Goal: Information Seeking & Learning: Learn about a topic

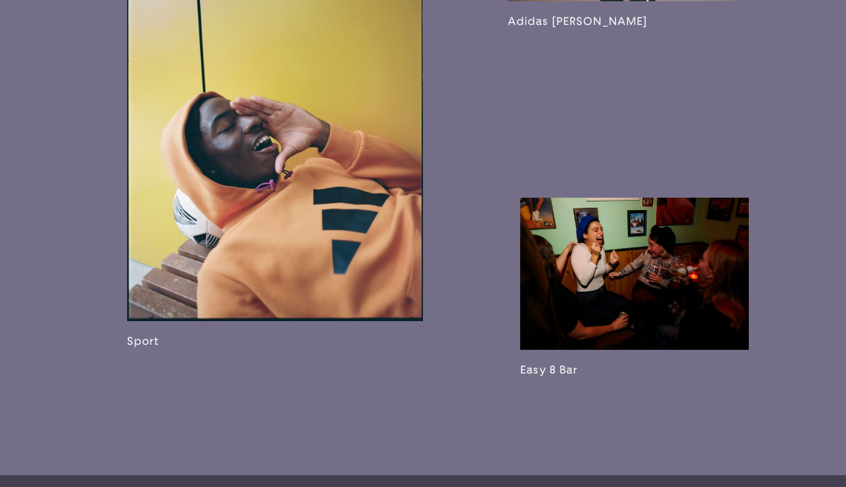
scroll to position [2046, 0]
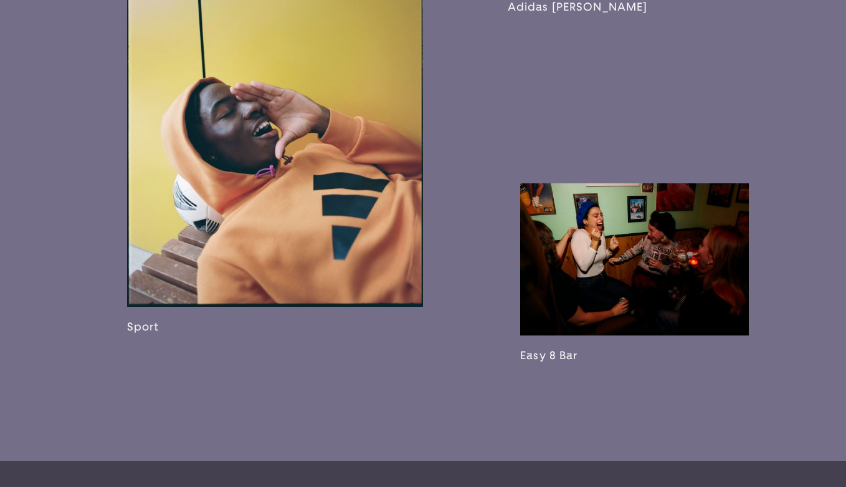
click at [363, 149] on link at bounding box center [275, 137] width 296 height 392
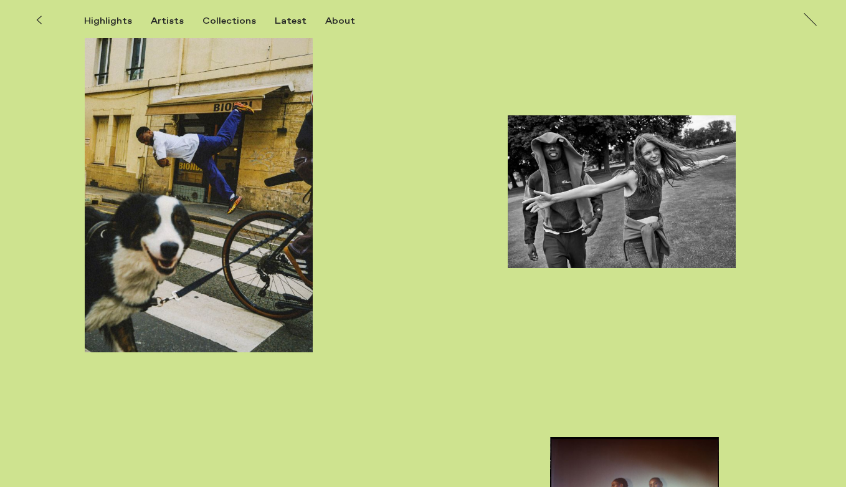
scroll to position [4024, 0]
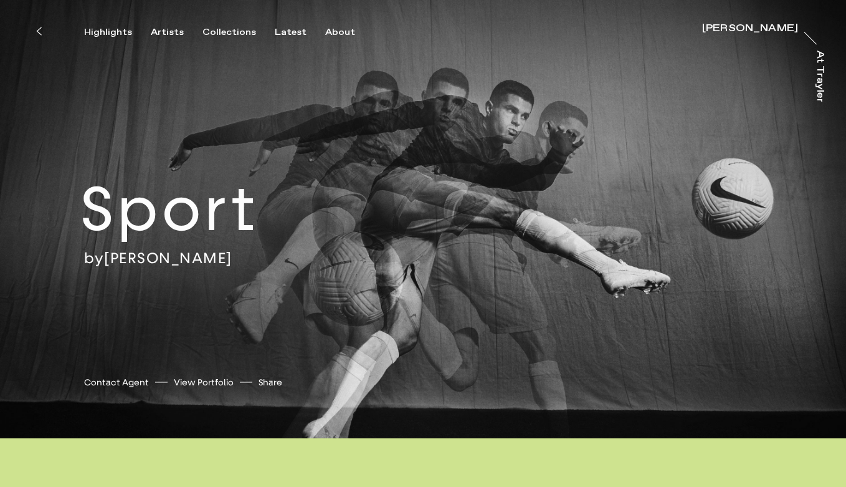
click at [699, 21] on div "Highlights Artists Collections Latest About James Pearson-Howes James Pearson-H…" at bounding box center [425, 19] width 850 height 38
click at [702, 26] on div "[PERSON_NAME]" at bounding box center [750, 29] width 96 height 10
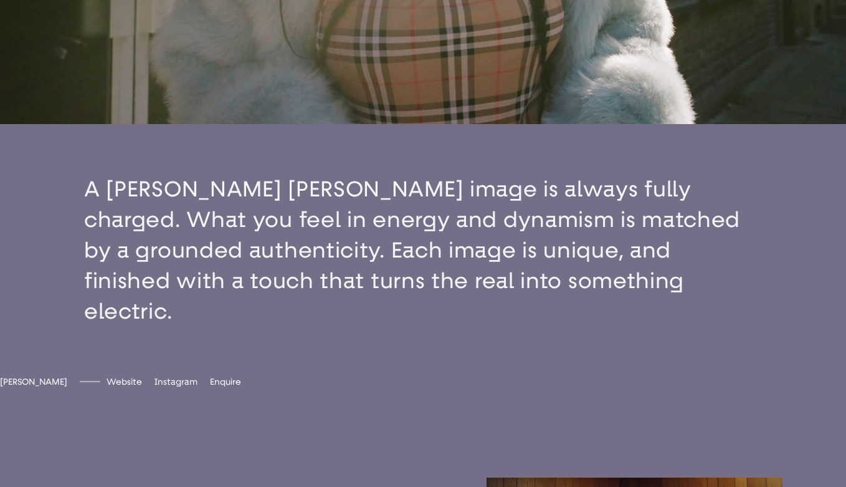
scroll to position [339, 0]
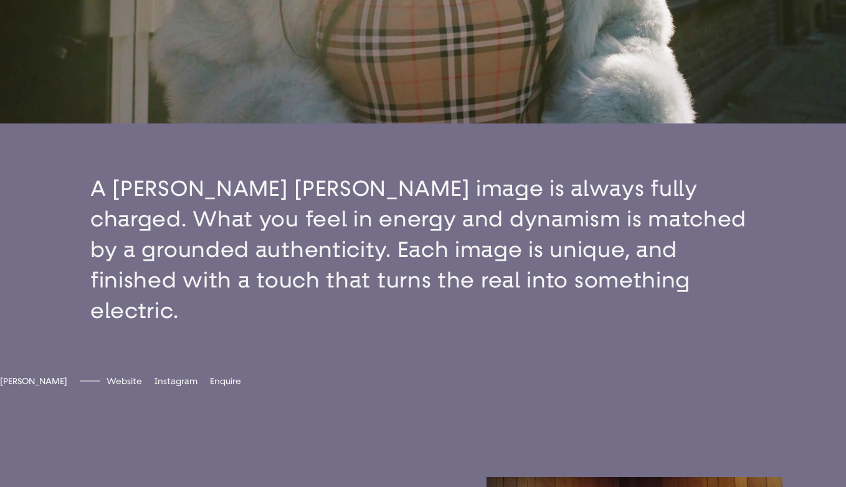
click at [577, 297] on button "button" at bounding box center [423, 249] width 846 height 252
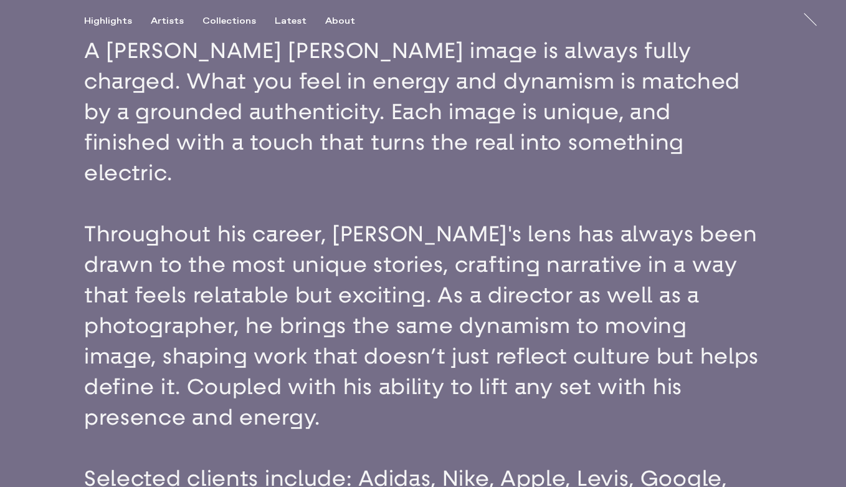
scroll to position [472, 0]
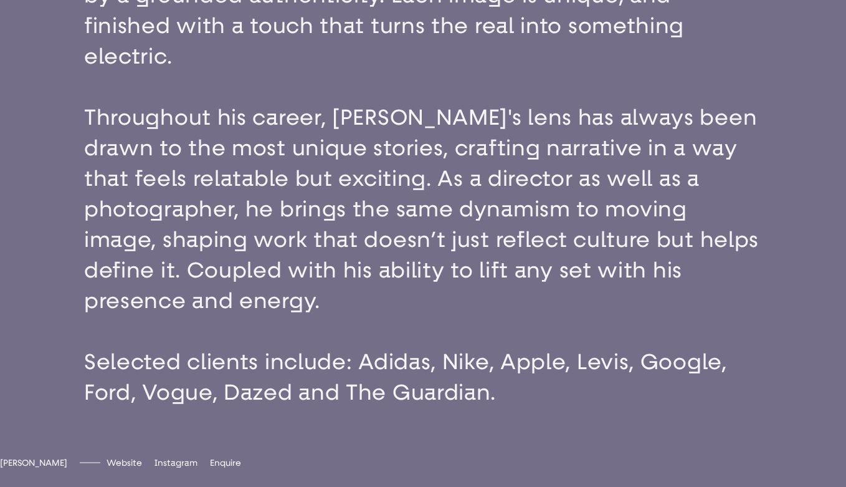
click at [619, 168] on button "button" at bounding box center [423, 163] width 846 height 588
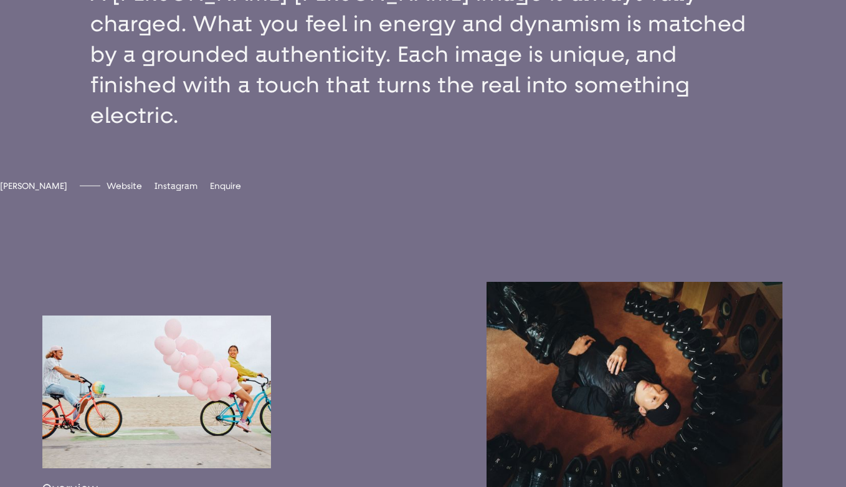
scroll to position [647, 0]
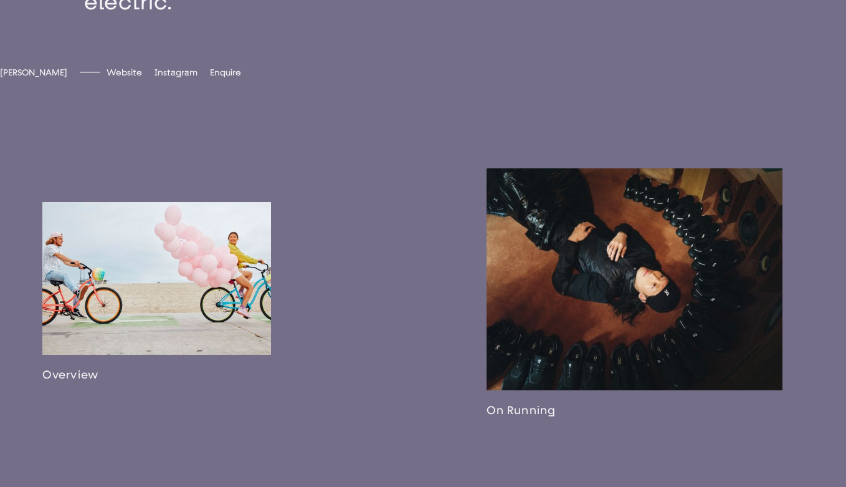
click at [186, 252] on link at bounding box center [156, 291] width 229 height 179
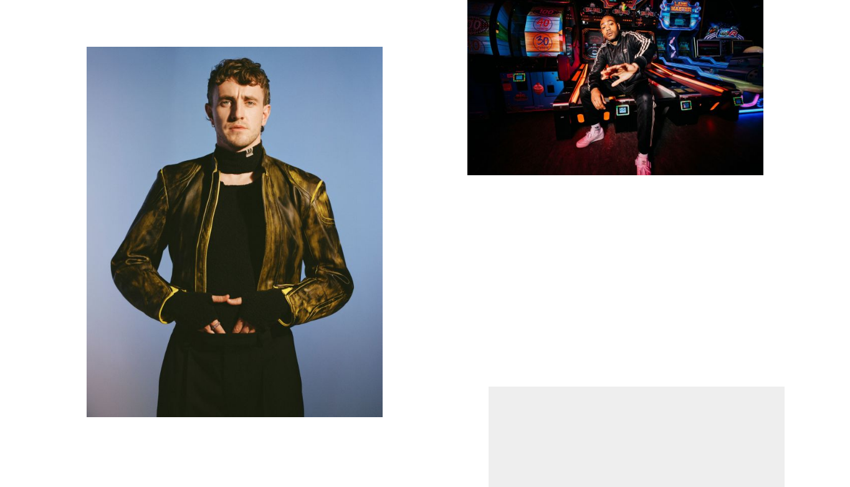
scroll to position [3934, 0]
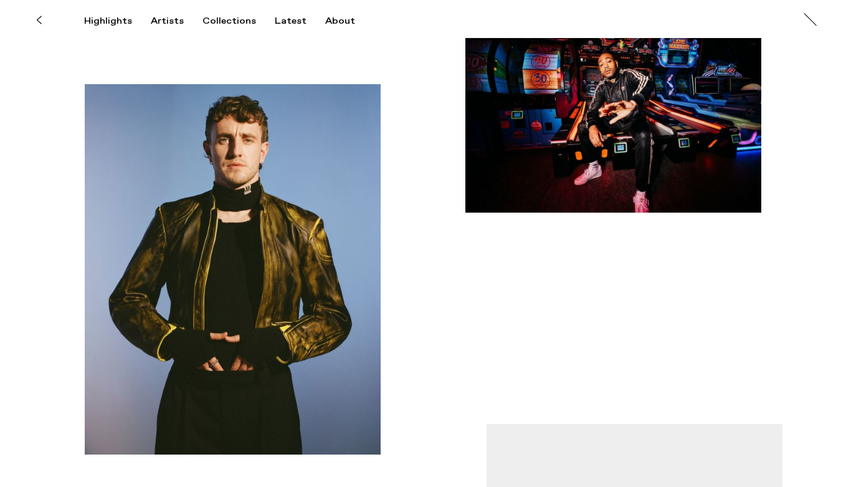
click at [624, 88] on img "button" at bounding box center [613, 113] width 296 height 197
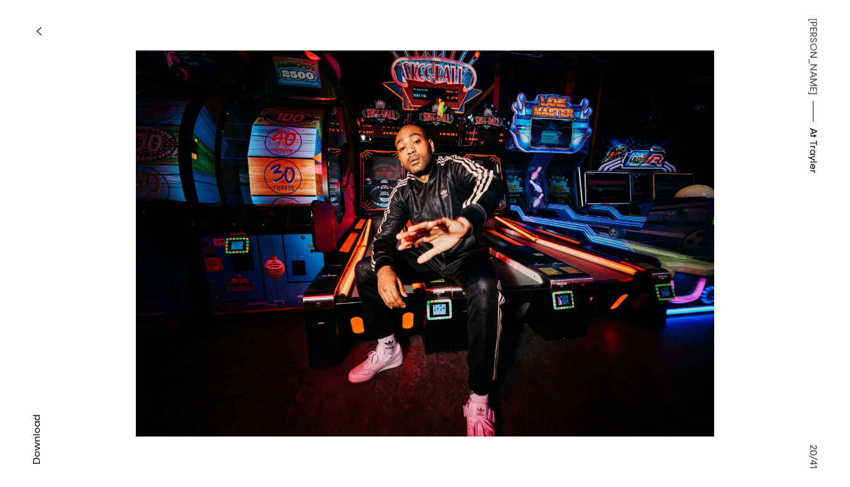
click at [42, 27] on button "button" at bounding box center [38, 30] width 27 height 27
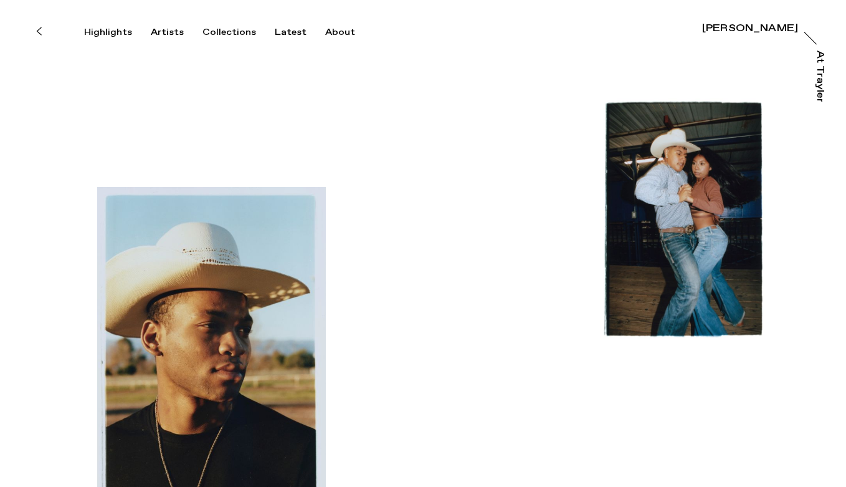
click at [734, 25] on div "[PERSON_NAME]" at bounding box center [750, 29] width 96 height 10
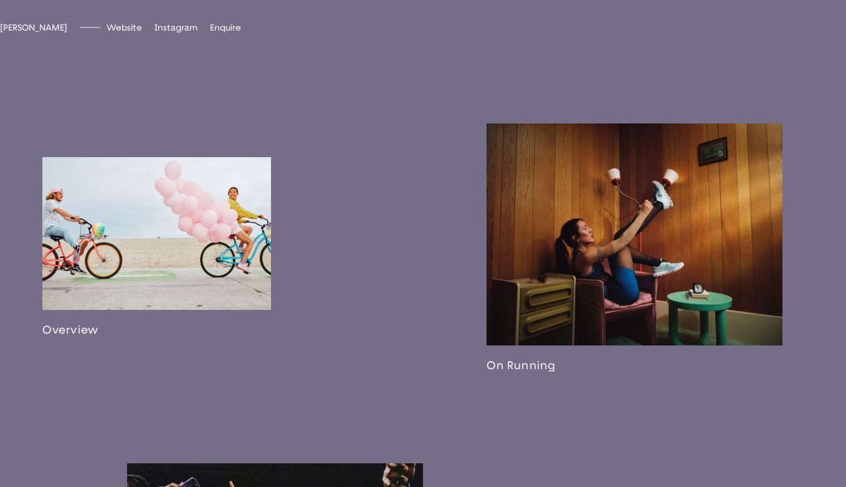
scroll to position [758, 0]
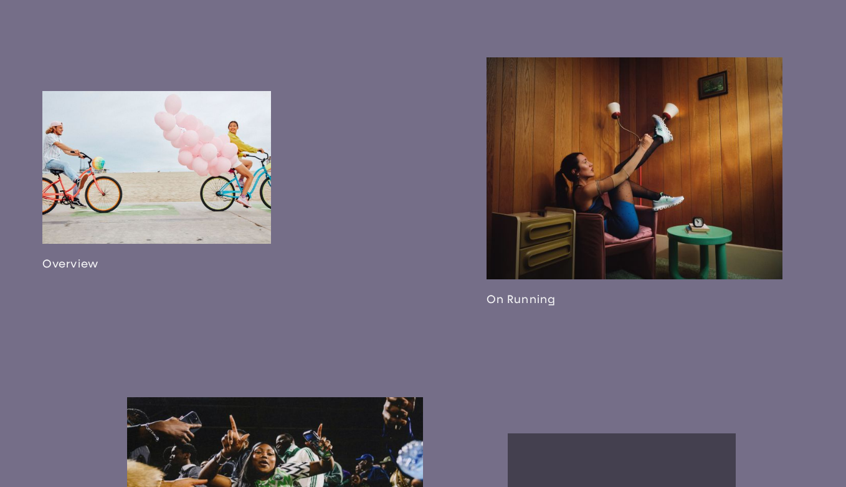
click at [133, 139] on link at bounding box center [156, 180] width 229 height 179
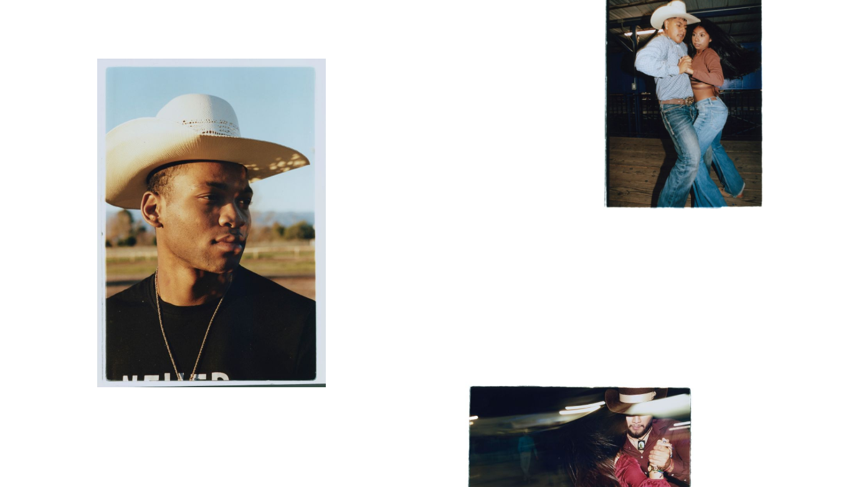
scroll to position [133, 0]
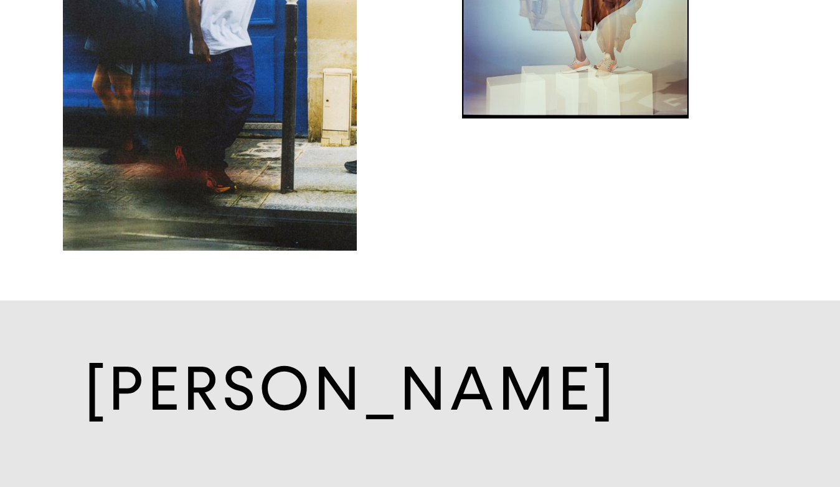
scroll to position [7688, 0]
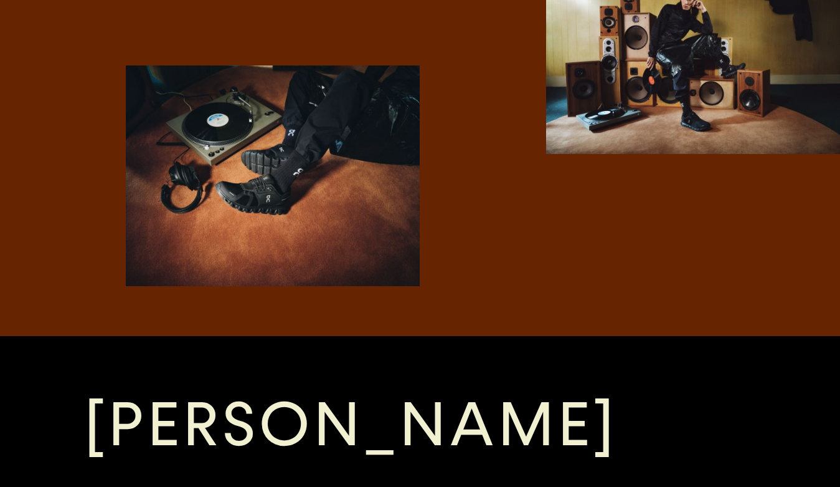
scroll to position [1882, 0]
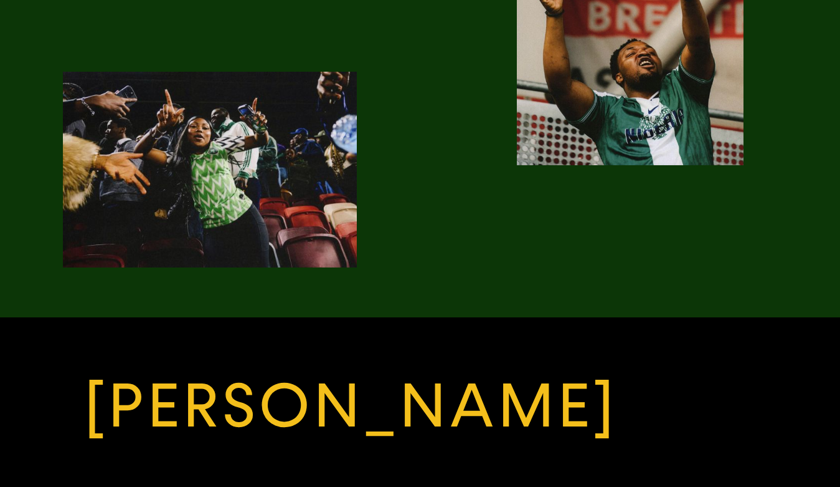
scroll to position [2368, 0]
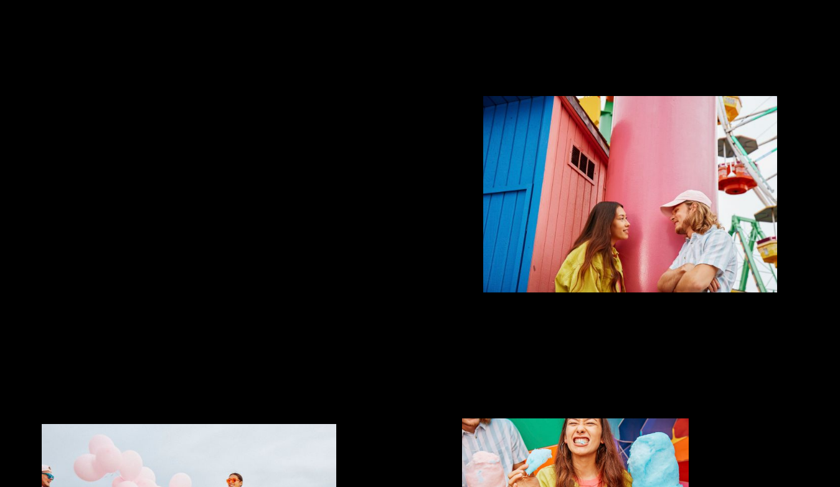
scroll to position [716, 0]
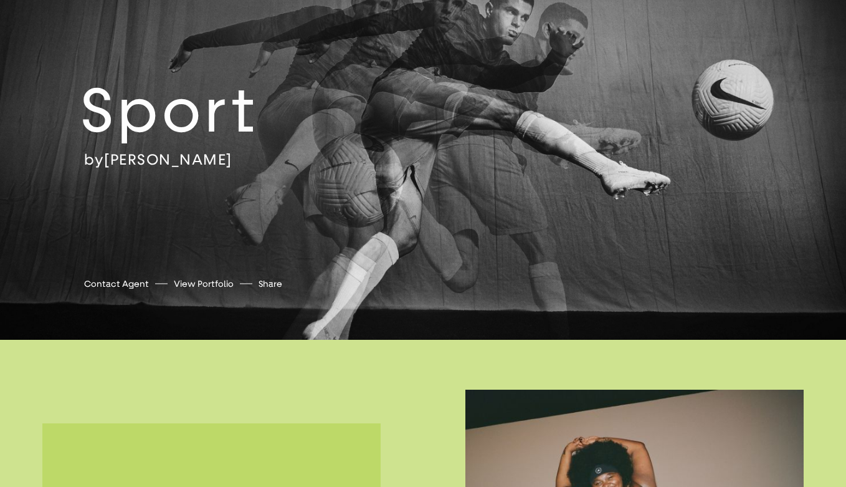
scroll to position [133, 0]
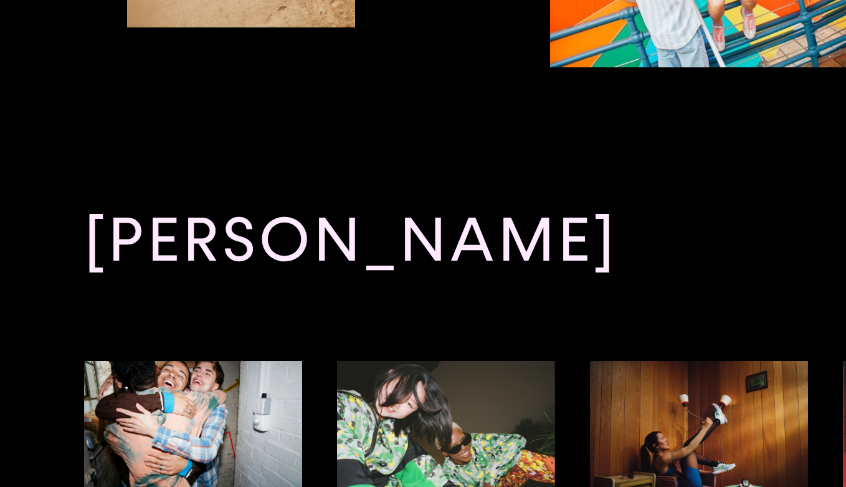
scroll to position [1775, 0]
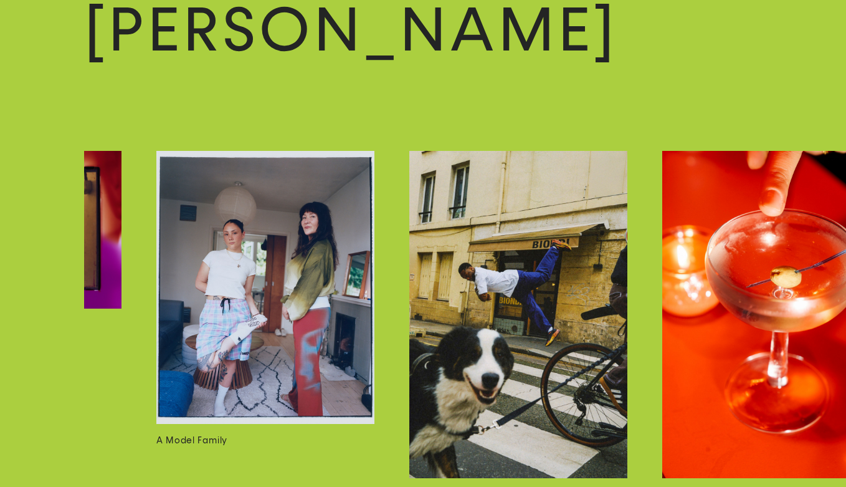
scroll to position [0, 3721]
click at [597, 297] on img at bounding box center [519, 314] width 218 height 327
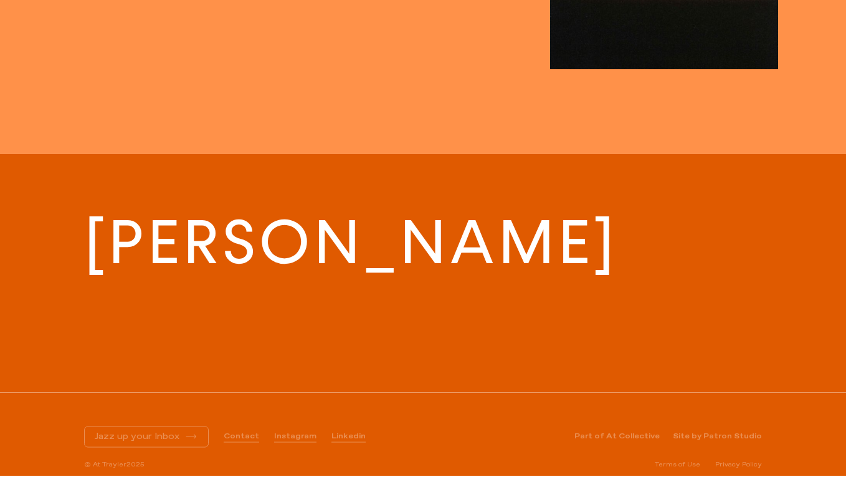
scroll to position [2519, 0]
